Goal: Find specific page/section: Find specific page/section

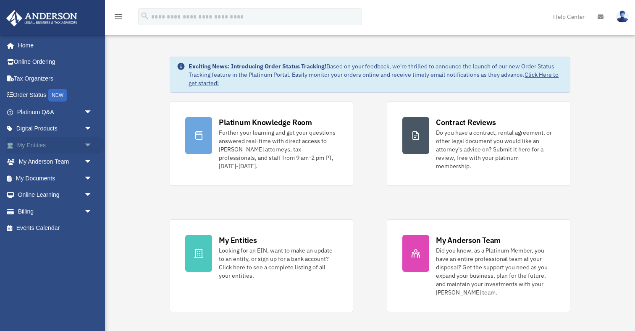
click at [43, 146] on link "My Entities arrow_drop_down" at bounding box center [55, 145] width 99 height 17
click at [89, 145] on span "arrow_drop_down" at bounding box center [92, 145] width 17 height 17
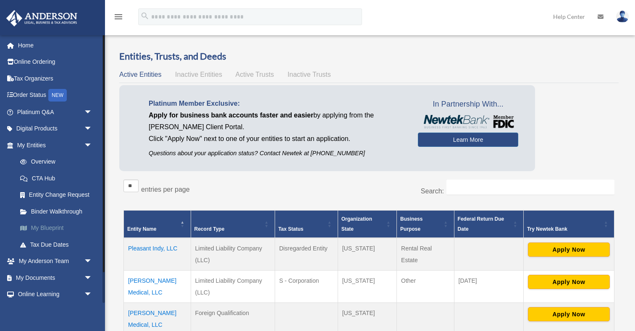
click at [62, 231] on link "My Blueprint" at bounding box center [58, 228] width 93 height 17
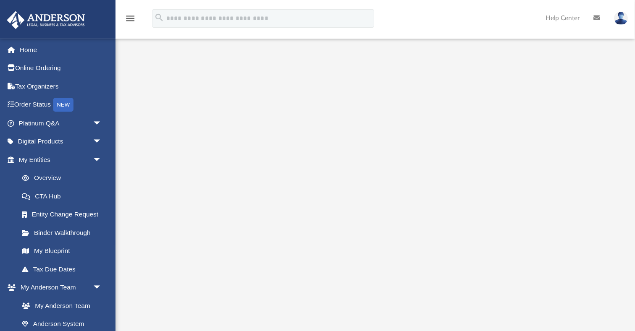
scroll to position [43, 0]
